Goal: Task Accomplishment & Management: Complete application form

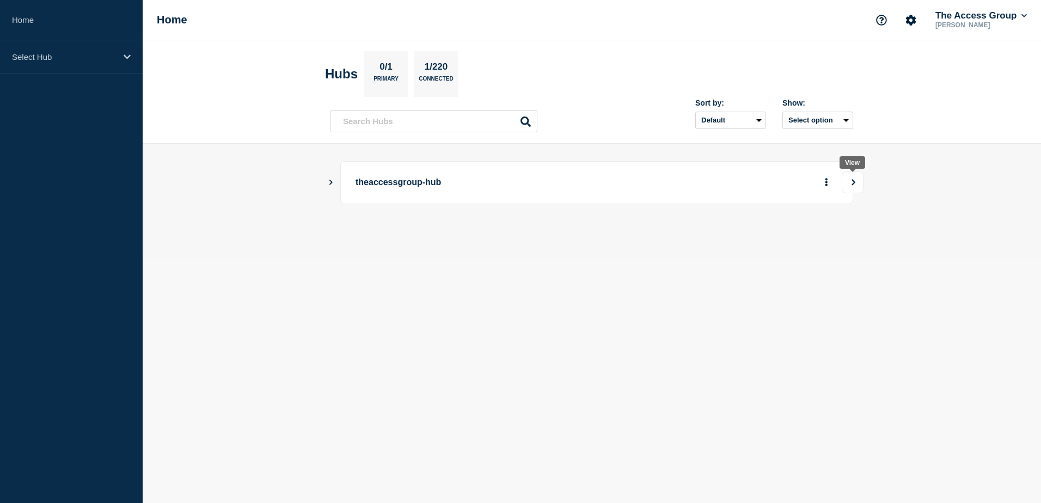
click at [855, 180] on icon "View" at bounding box center [853, 182] width 7 height 7
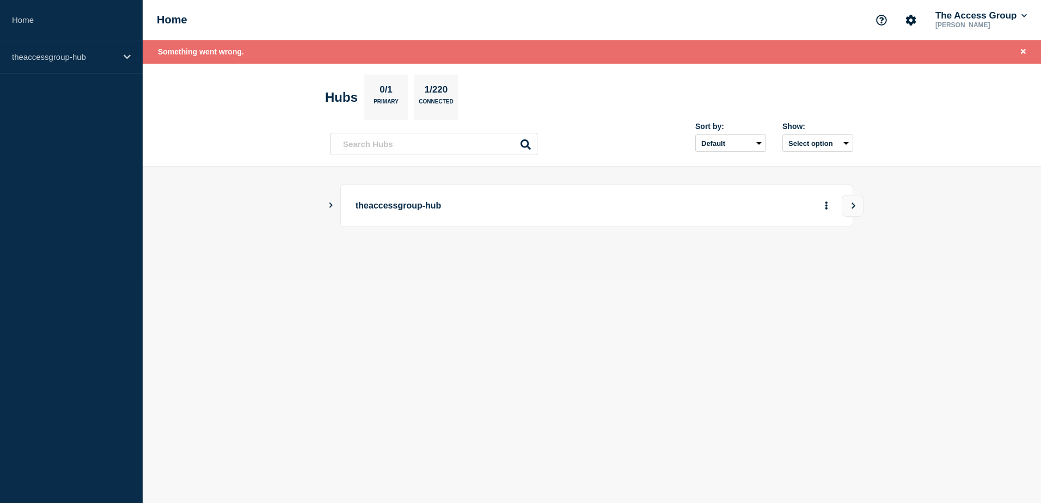
click at [329, 205] on icon "Show Connected Hubs" at bounding box center [330, 205] width 7 height 5
click at [331, 205] on icon "Show Connected Hubs" at bounding box center [330, 204] width 5 height 7
click at [444, 216] on div "theaccessgroup-hub" at bounding box center [596, 205] width 513 height 43
click at [438, 212] on p "theaccessgroup-hub" at bounding box center [506, 205] width 301 height 20
click at [435, 206] on p "theaccessgroup-hub" at bounding box center [506, 205] width 301 height 20
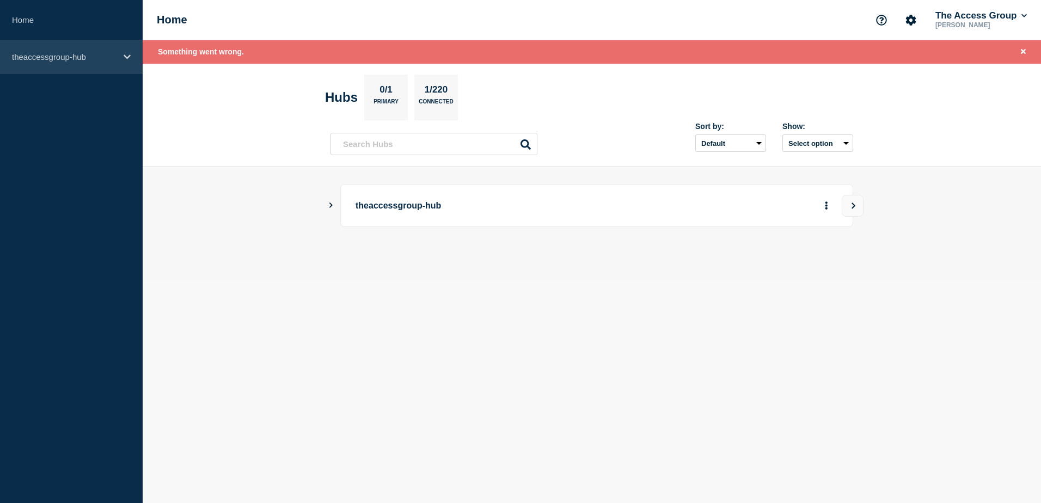
click at [32, 44] on div "theaccessgroup-hub" at bounding box center [71, 56] width 143 height 33
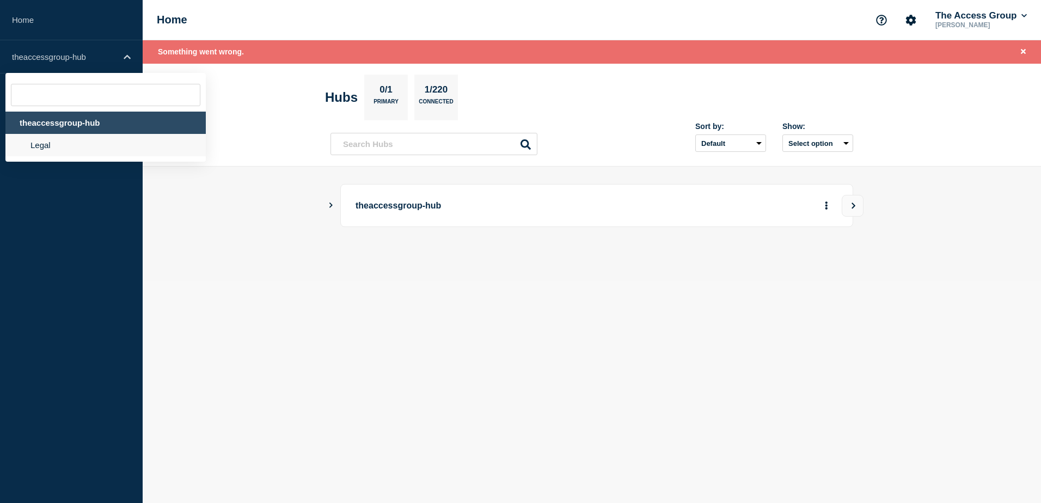
click at [52, 145] on li "Legal" at bounding box center [105, 145] width 200 height 22
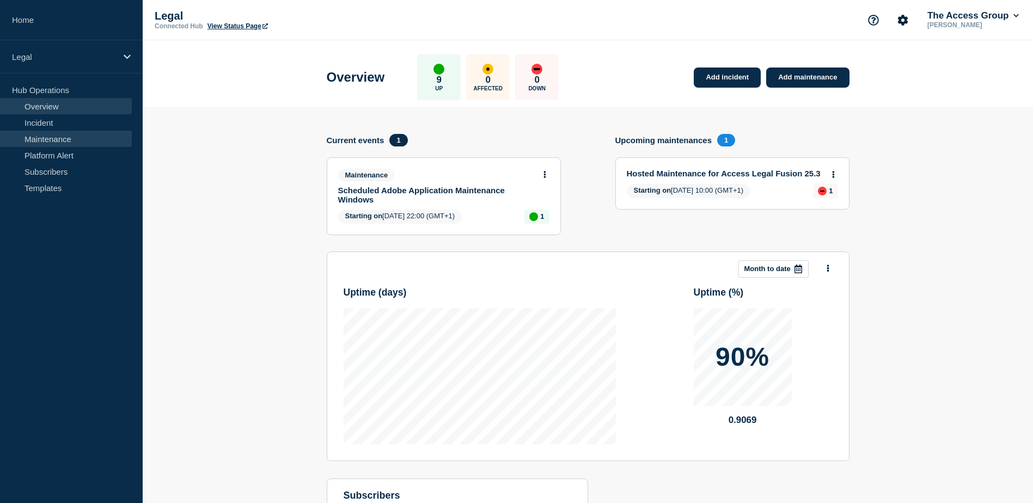
click at [62, 144] on link "Maintenance" at bounding box center [66, 139] width 132 height 16
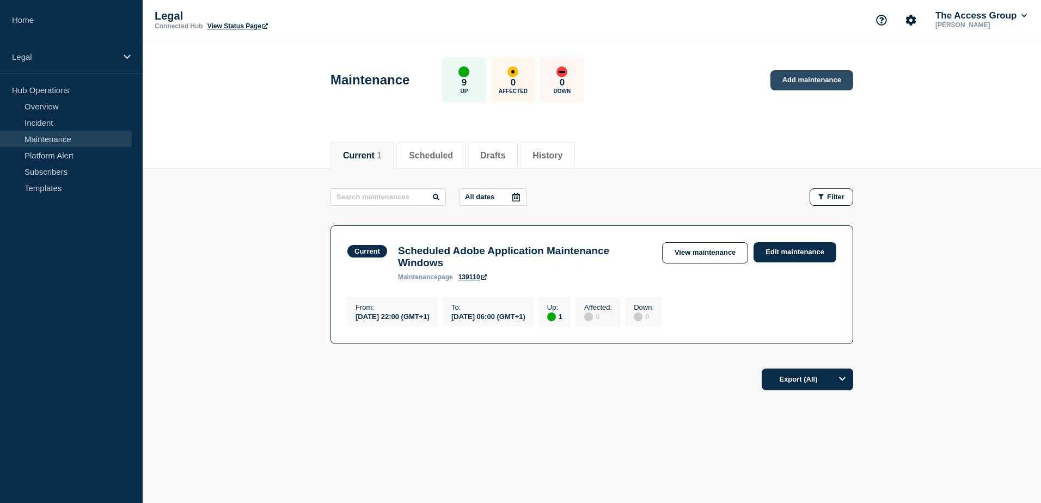
click at [811, 82] on link "Add maintenance" at bounding box center [812, 80] width 83 height 20
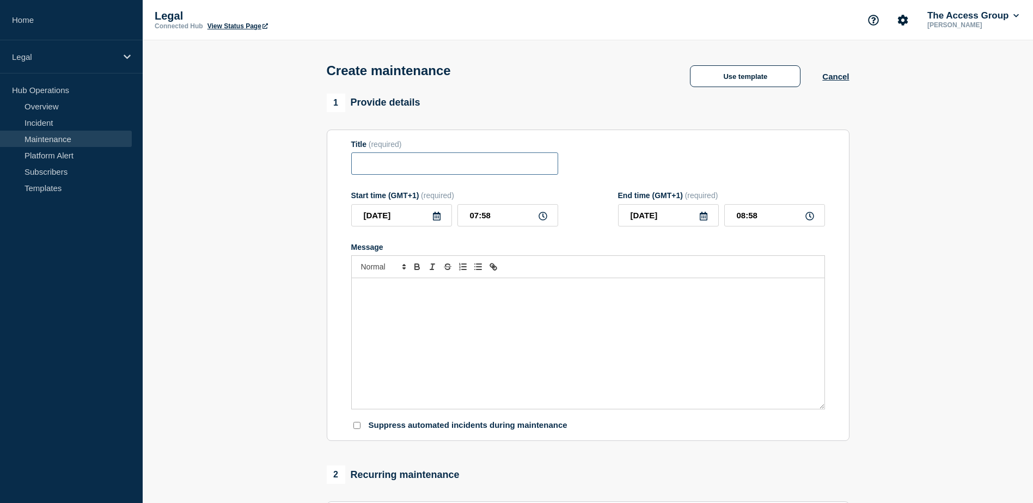
click at [404, 164] on input "Title" at bounding box center [454, 163] width 207 height 22
click at [701, 218] on icon at bounding box center [703, 216] width 9 height 9
click at [704, 337] on div "25" at bounding box center [705, 335] width 15 height 15
type input "[DATE]"
click at [541, 221] on icon at bounding box center [543, 216] width 9 height 9
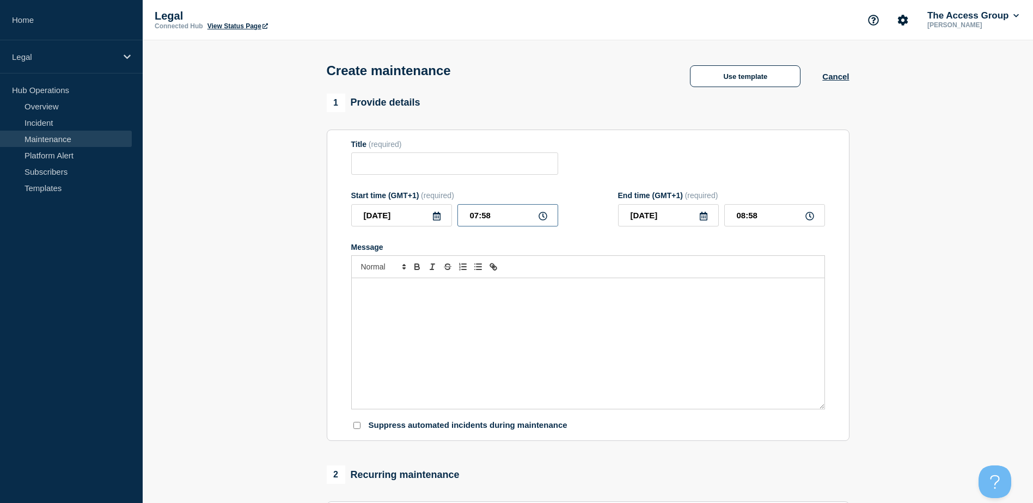
click at [504, 221] on input "07:58" at bounding box center [507, 215] width 101 height 22
drag, startPoint x: 504, startPoint y: 221, endPoint x: 465, endPoint y: 221, distance: 39.2
click at [465, 221] on input "07:58" at bounding box center [507, 215] width 101 height 22
type input "08:00"
click at [762, 216] on input "09:00" at bounding box center [774, 215] width 101 height 22
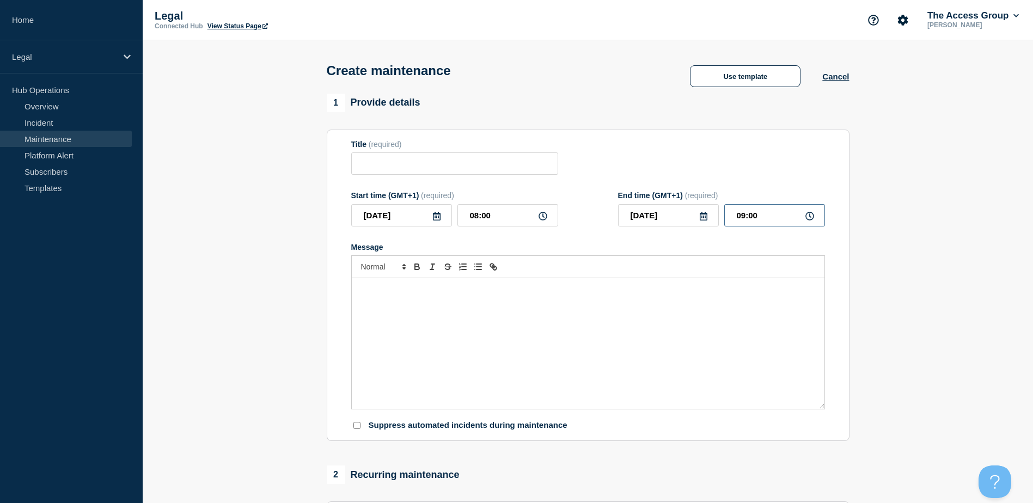
drag, startPoint x: 759, startPoint y: 216, endPoint x: 737, endPoint y: 219, distance: 22.5
click at [737, 219] on input "09:00" at bounding box center [774, 215] width 101 height 22
click at [736, 219] on input "09:00" at bounding box center [774, 215] width 101 height 22
type input "08:00"
click at [582, 143] on div "Title (required)" at bounding box center [588, 157] width 474 height 35
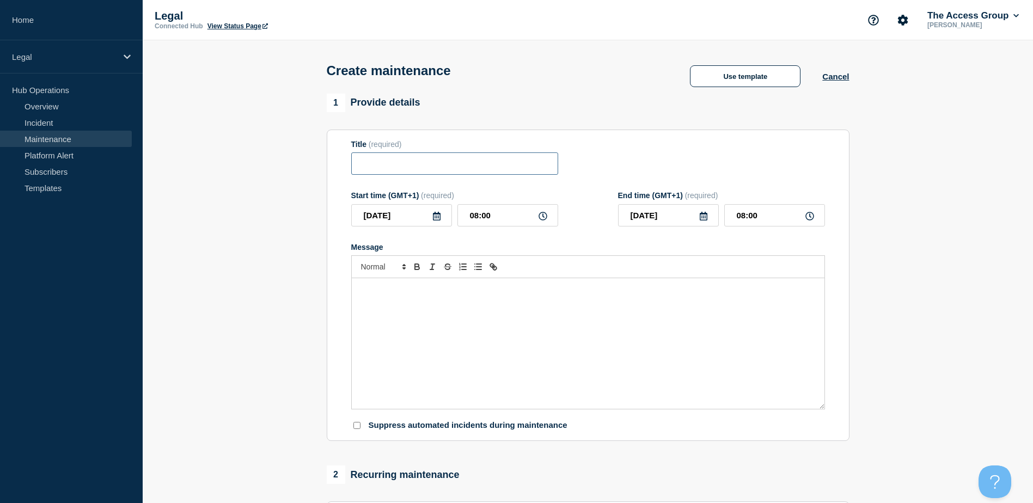
click at [493, 157] on input "Title" at bounding box center [454, 163] width 207 height 22
type input "Legal Bricks Phone Lines"
click at [640, 370] on div "Message" at bounding box center [588, 343] width 473 height 131
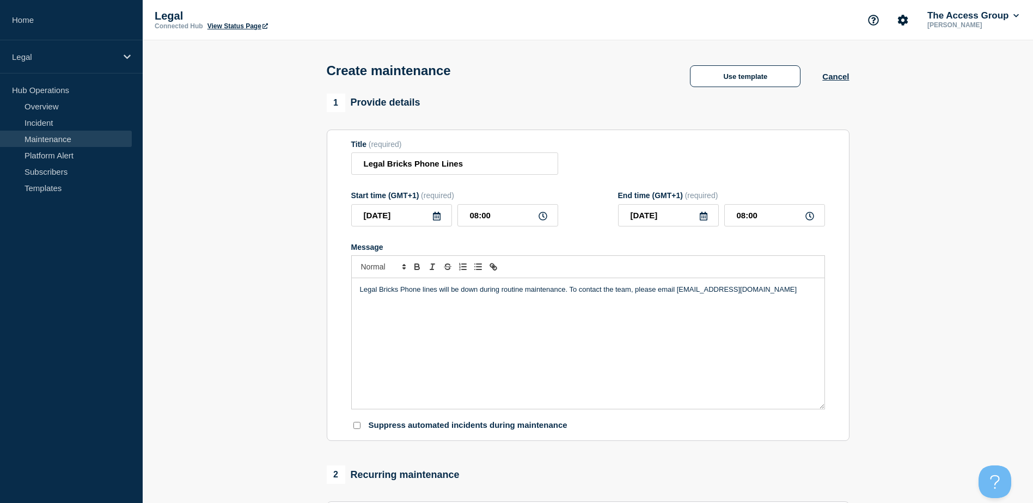
click at [919, 299] on section "1 Provide details Title (required) Legal Bricks Phone Lines Start time (GMT+1) …" at bounding box center [588, 472] width 890 height 756
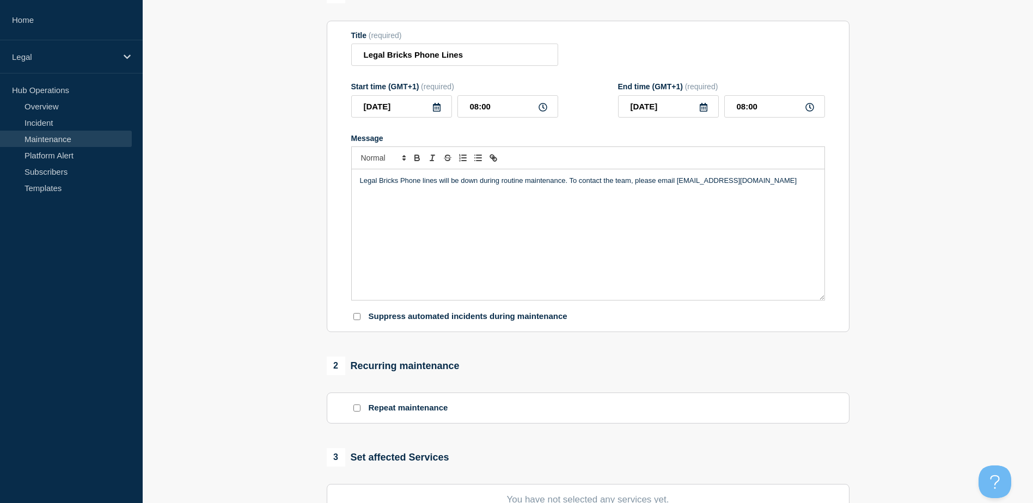
click at [816, 181] on p "Legal Bricks Phone lines will be down during routine maintenance. To contact th…" at bounding box center [588, 181] width 456 height 10
click at [570, 184] on p "Legal Bricks Phone lines will be down during routine maintenance. To contact th…" at bounding box center [588, 181] width 456 height 10
click at [437, 182] on p "Legal Bricks Phone lines will be down during routine maintenance. To contact th…" at bounding box center [588, 181] width 456 height 10
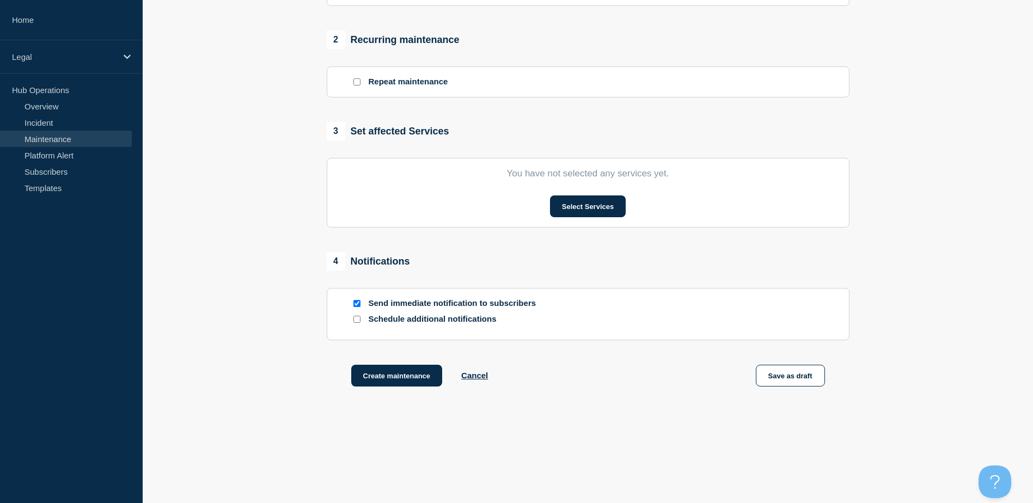
scroll to position [436, 0]
click at [559, 210] on button "Select Services" at bounding box center [588, 206] width 76 height 22
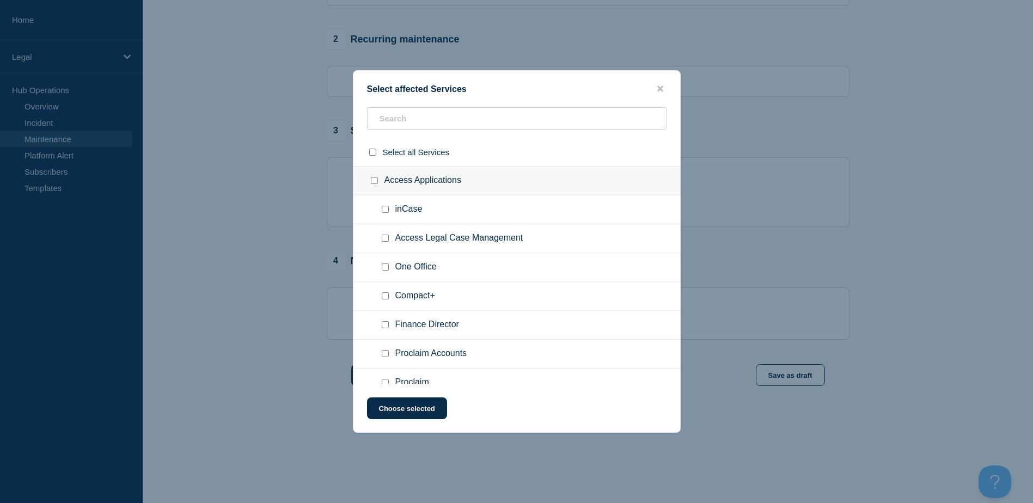
click at [441, 230] on ul "Access Legal Case Management" at bounding box center [516, 238] width 327 height 29
click at [415, 125] on input "text" at bounding box center [516, 118] width 299 height 22
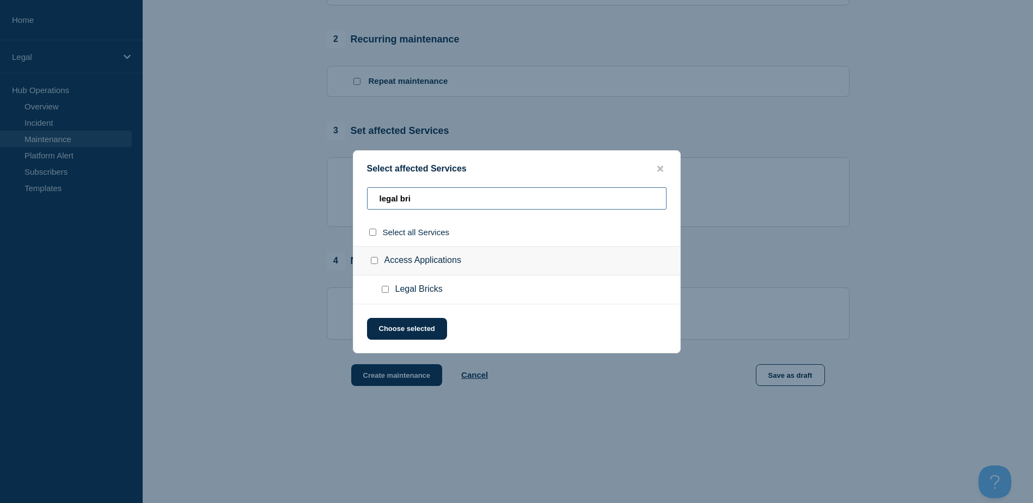
type input "legal bri"
click at [382, 294] on div at bounding box center [388, 289] width 16 height 11
click at [389, 294] on div at bounding box center [388, 289] width 16 height 11
click at [386, 293] on input "Legal Bricks checkbox" at bounding box center [385, 289] width 7 height 7
checkbox input "true"
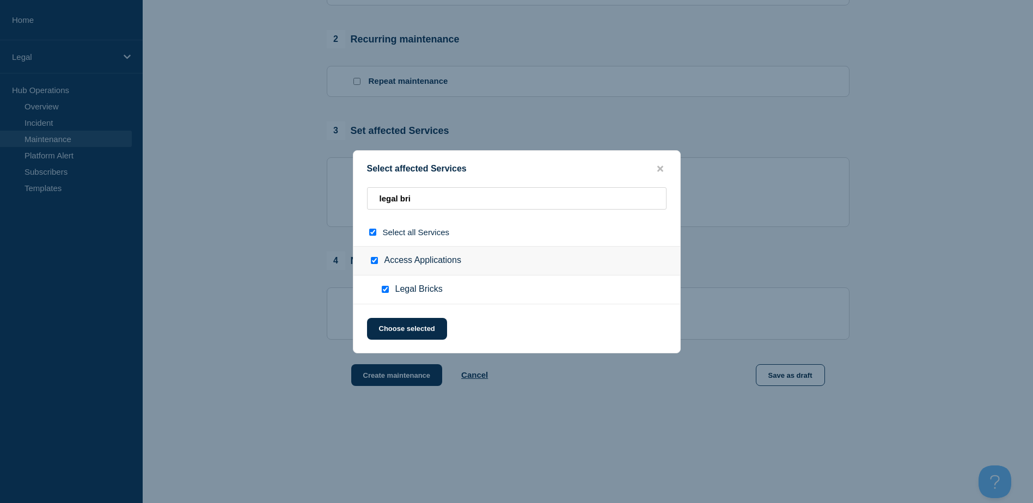
checkbox input "true"
click at [401, 330] on button "Choose selected" at bounding box center [407, 329] width 80 height 22
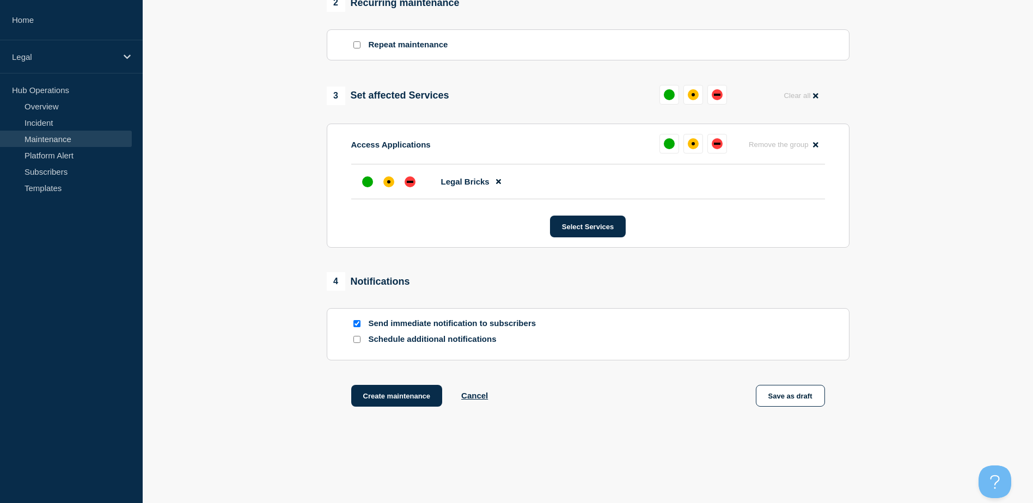
scroll to position [490, 0]
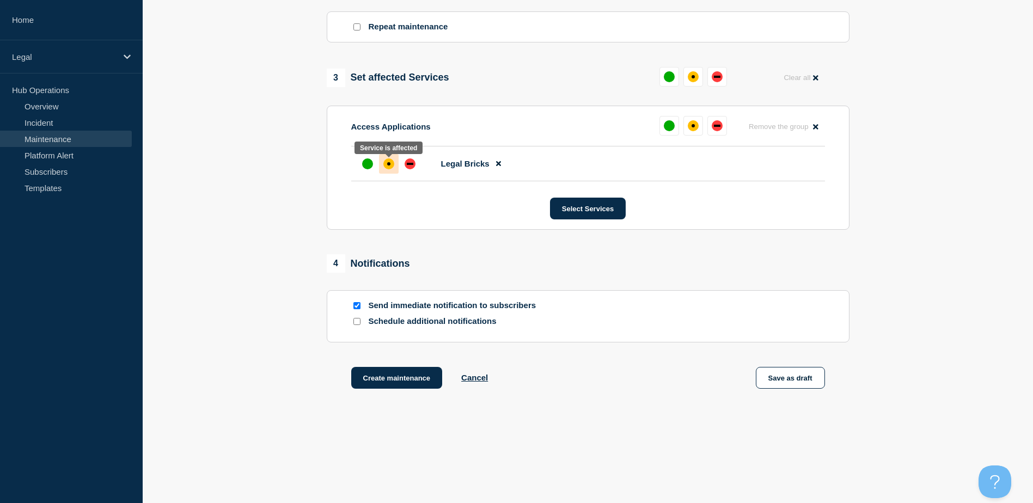
click at [395, 168] on div at bounding box center [389, 164] width 20 height 20
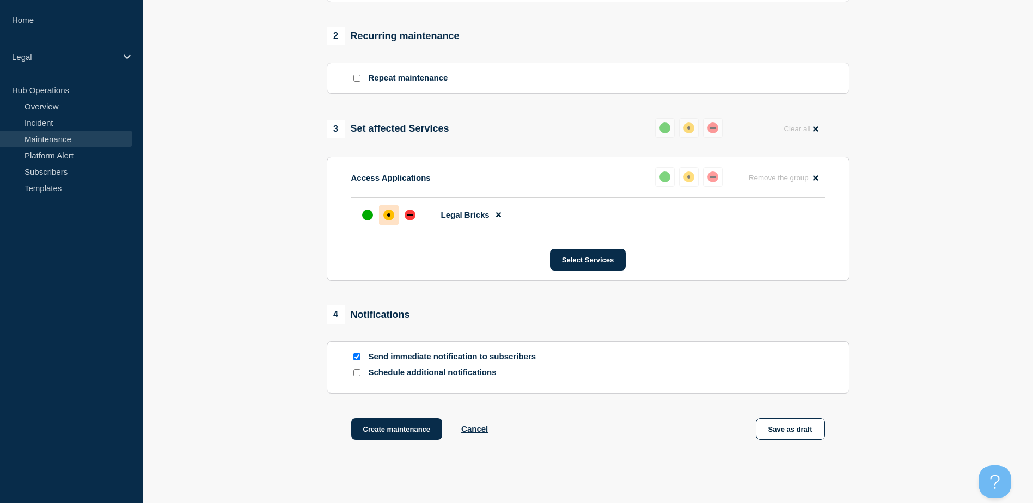
scroll to position [513, 0]
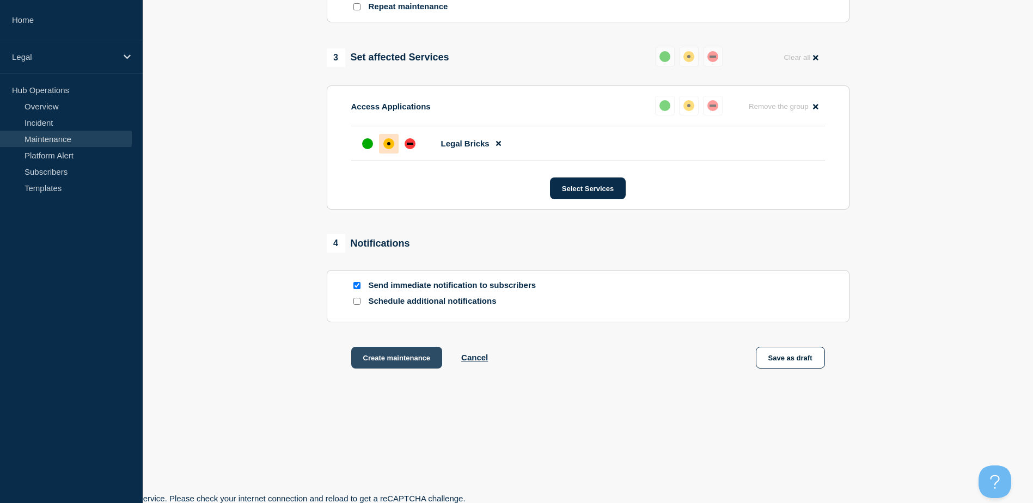
click at [414, 359] on button "Create maintenance" at bounding box center [396, 358] width 91 height 22
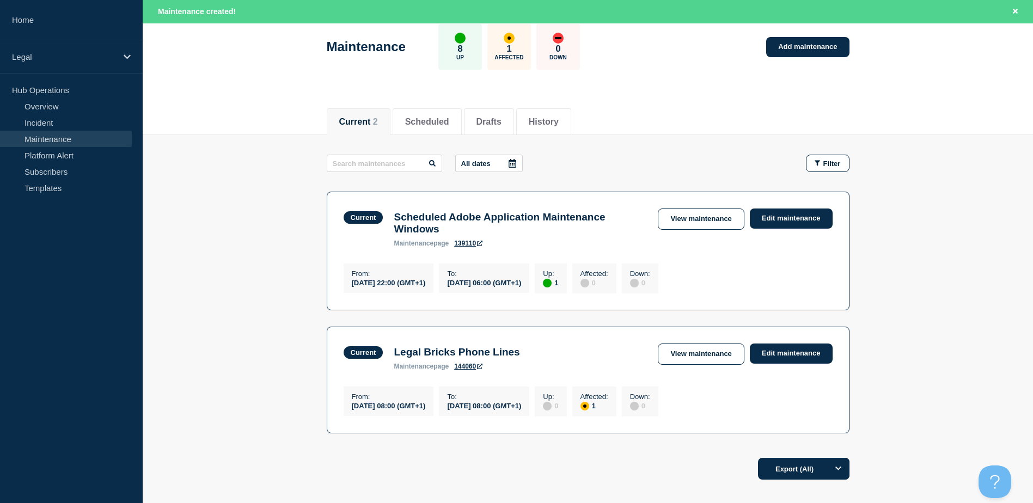
scroll to position [109, 0]
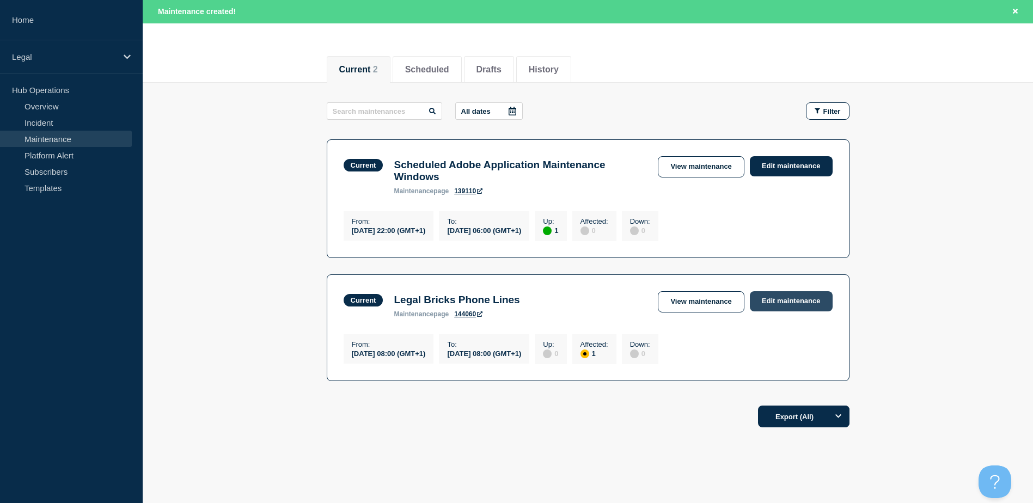
click at [769, 309] on link "Edit maintenance" at bounding box center [791, 301] width 83 height 20
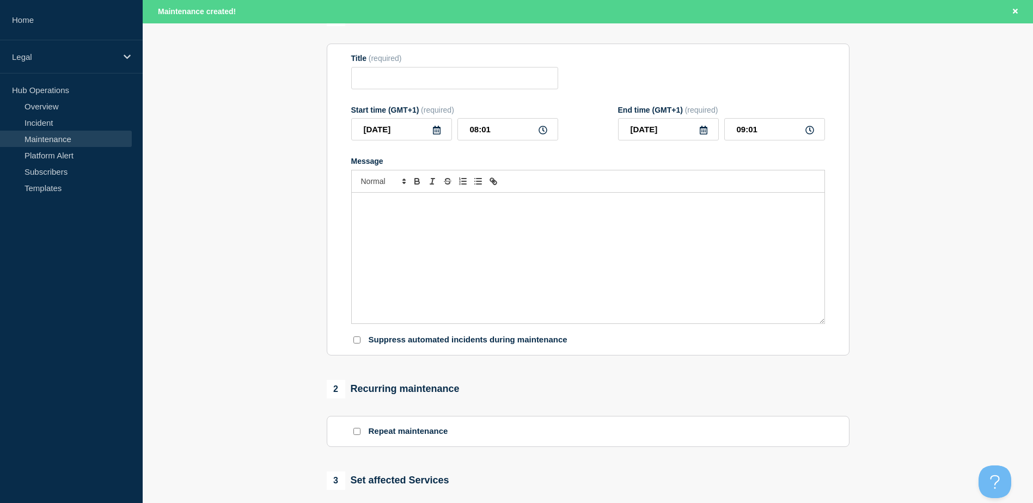
type input "Legal Bricks Phone Lines"
type input "08:00"
type input "[DATE]"
type input "08:00"
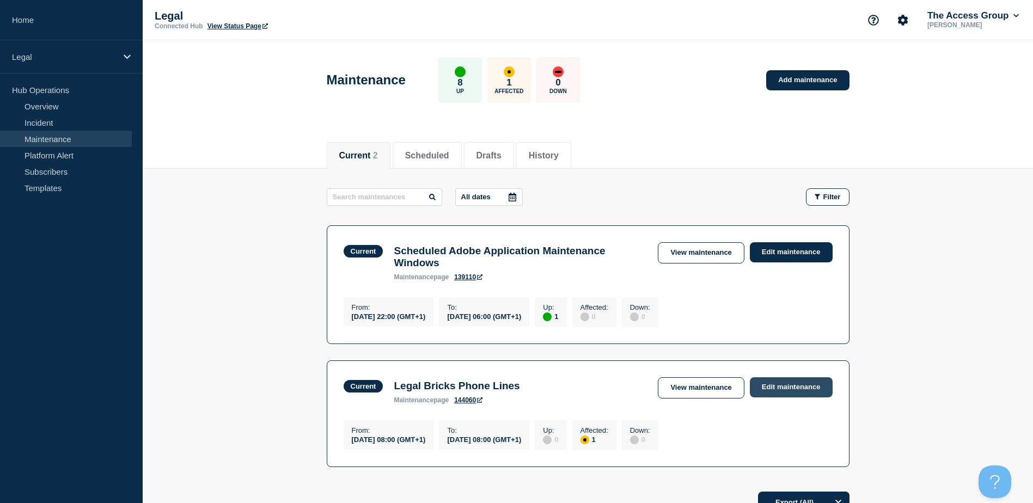
click at [774, 388] on link "Edit maintenance" at bounding box center [791, 387] width 83 height 20
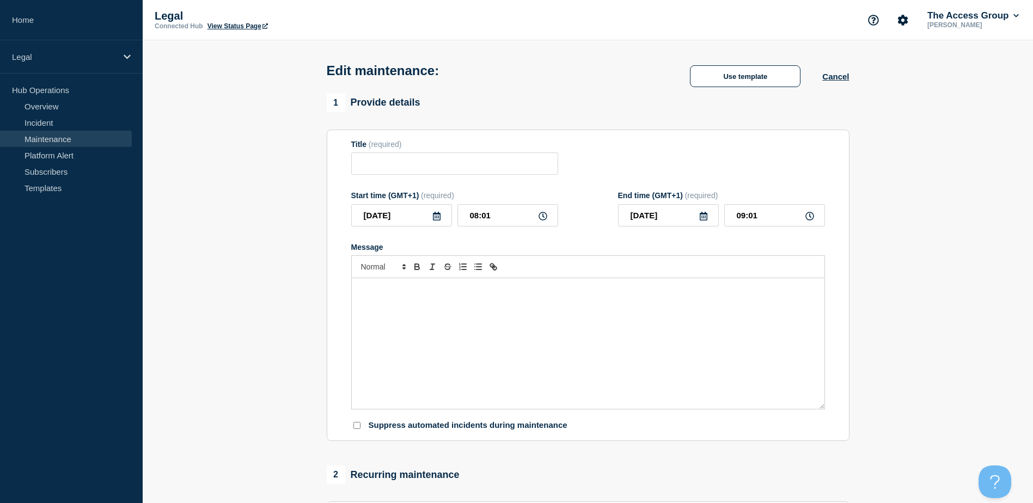
type input "Legal Bricks Phone Lines"
type input "08:00"
type input "[DATE]"
type input "08:00"
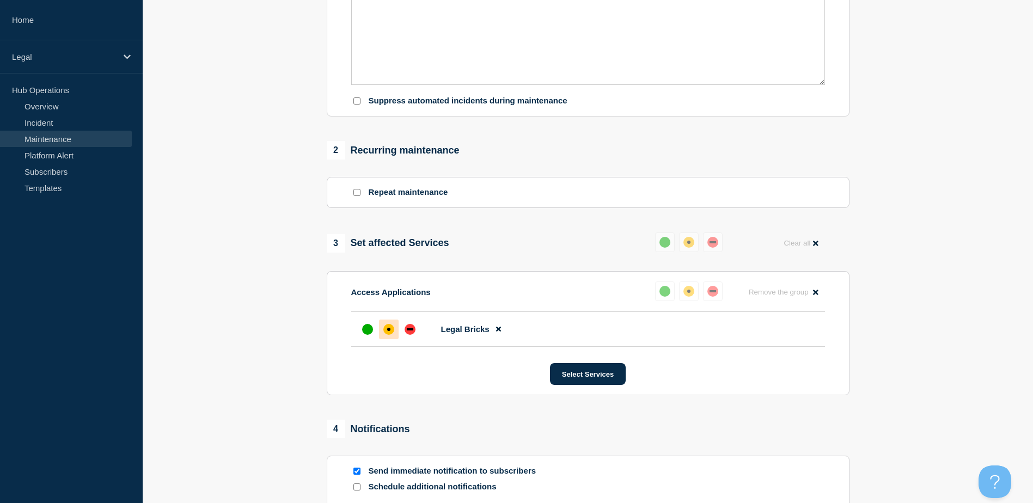
scroll to position [327, 0]
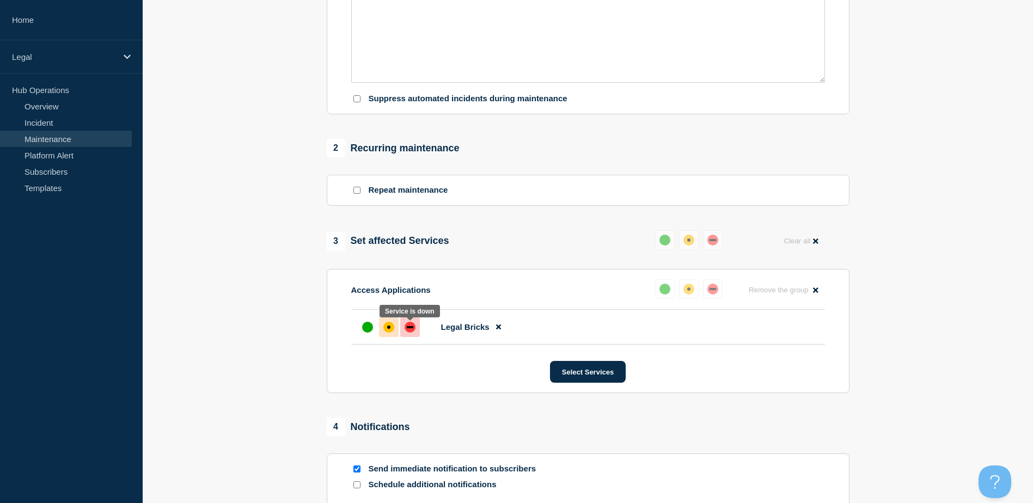
click at [411, 332] on div "down" at bounding box center [410, 327] width 11 height 11
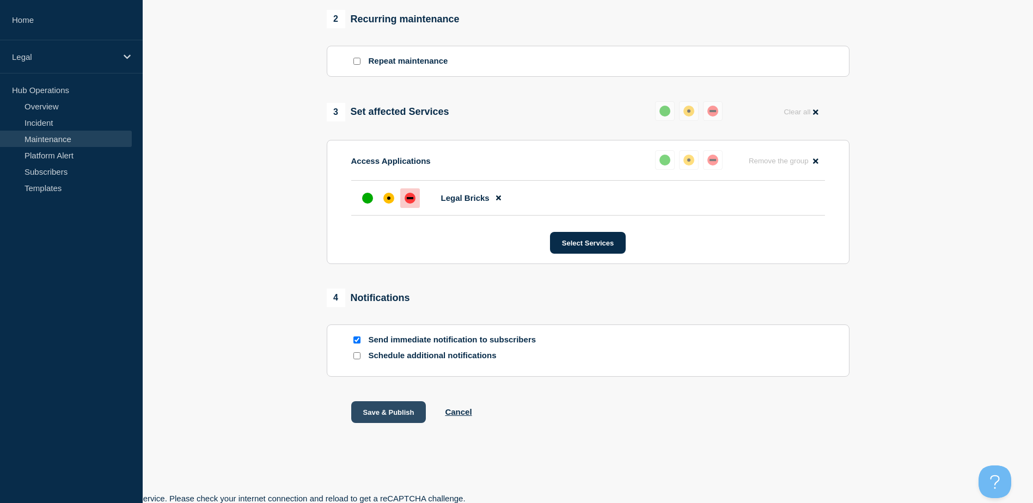
click at [389, 412] on button "Save & Publish" at bounding box center [388, 412] width 75 height 22
